Goal: Task Accomplishment & Management: Manage account settings

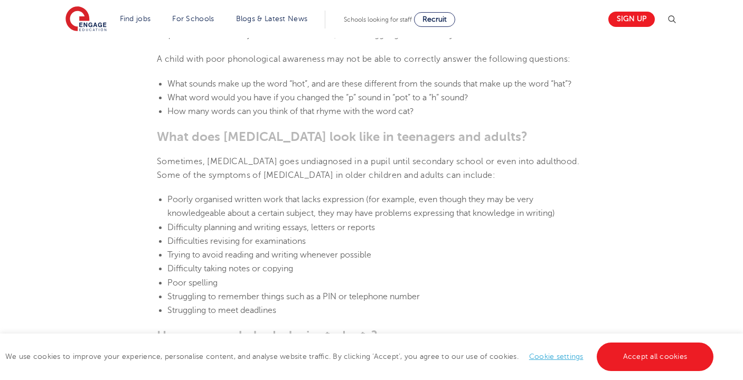
scroll to position [1337, 0]
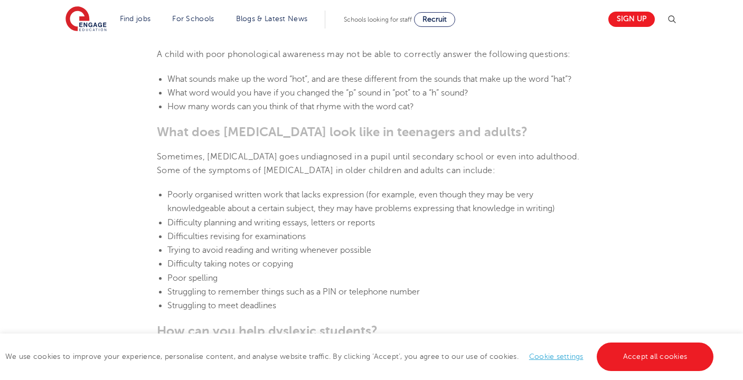
click at [570, 359] on link "Cookie settings" at bounding box center [556, 357] width 54 height 8
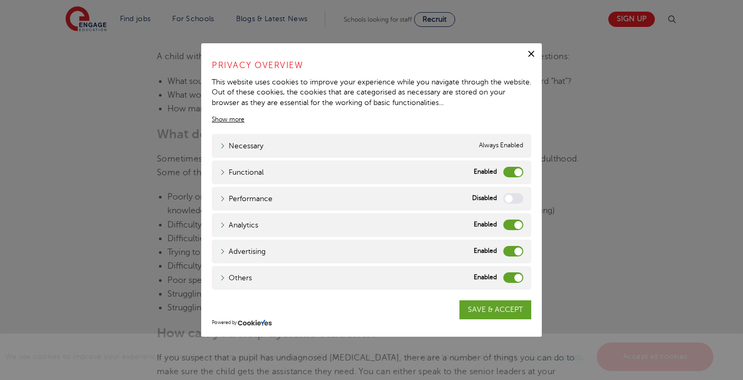
drag, startPoint x: 518, startPoint y: 278, endPoint x: 518, endPoint y: 270, distance: 7.9
click at [518, 278] on label "Others" at bounding box center [513, 278] width 20 height 11
click at [0, 0] on input "Others" at bounding box center [0, 0] width 0 height 0
click at [520, 249] on label "Advertising" at bounding box center [513, 251] width 20 height 11
click at [0, 0] on input "Advertising" at bounding box center [0, 0] width 0 height 0
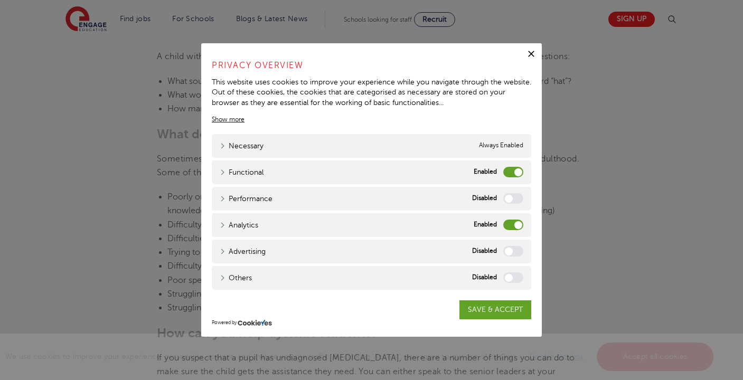
drag, startPoint x: 519, startPoint y: 226, endPoint x: 519, endPoint y: 219, distance: 6.3
click at [519, 224] on label "Analytics" at bounding box center [513, 225] width 20 height 11
click at [0, 0] on input "Analytics" at bounding box center [0, 0] width 0 height 0
click at [518, 171] on label "Functional" at bounding box center [513, 172] width 20 height 11
click at [0, 0] on input "Functional" at bounding box center [0, 0] width 0 height 0
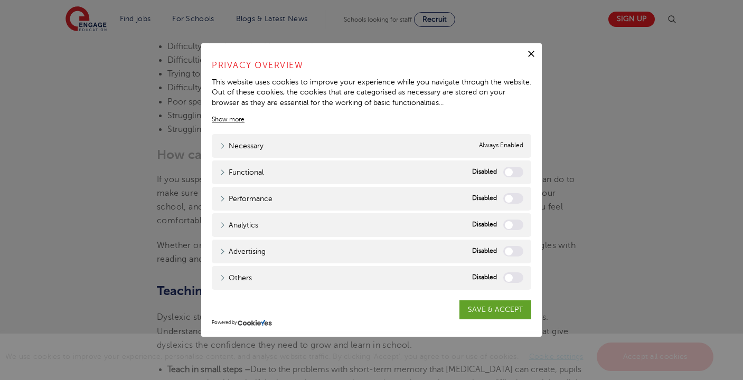
scroll to position [1516, 0]
click at [513, 312] on link "SAVE & ACCEPT" at bounding box center [495, 310] width 72 height 19
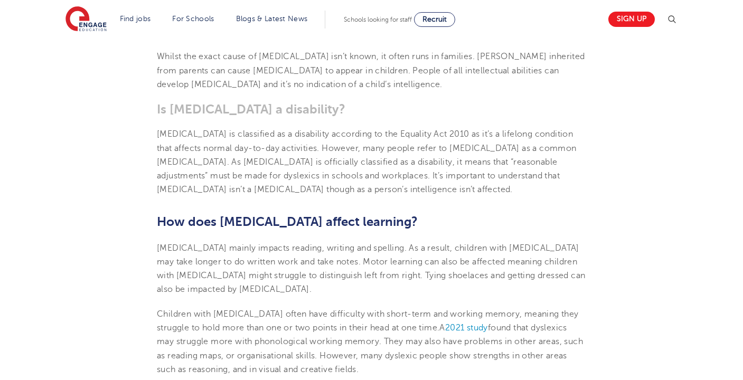
scroll to position [650, 0]
